Goal: Task Accomplishment & Management: Manage account settings

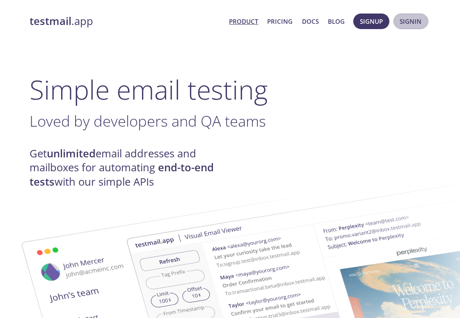
click at [411, 21] on span "Signin" at bounding box center [411, 21] width 22 height 11
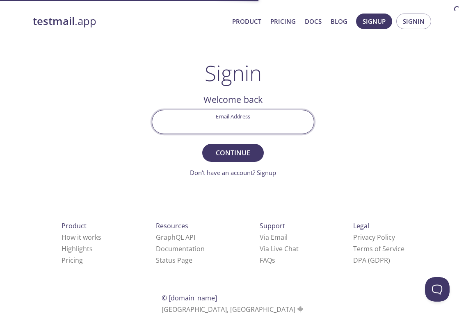
click at [221, 123] on input "Email Address" at bounding box center [233, 121] width 162 height 23
click at [202, 144] on button "Continue" at bounding box center [233, 153] width 62 height 18
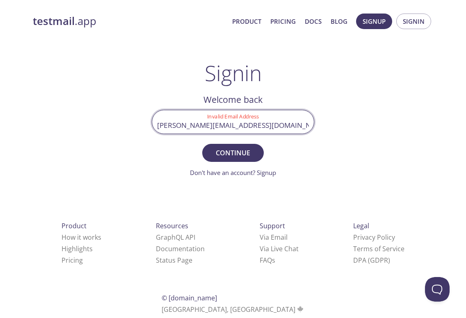
type input "[PERSON_NAME][EMAIL_ADDRESS][DOMAIN_NAME]"
click at [202, 144] on button "Continue" at bounding box center [233, 153] width 62 height 18
